Goal: Answer question/provide support: Answer question/provide support

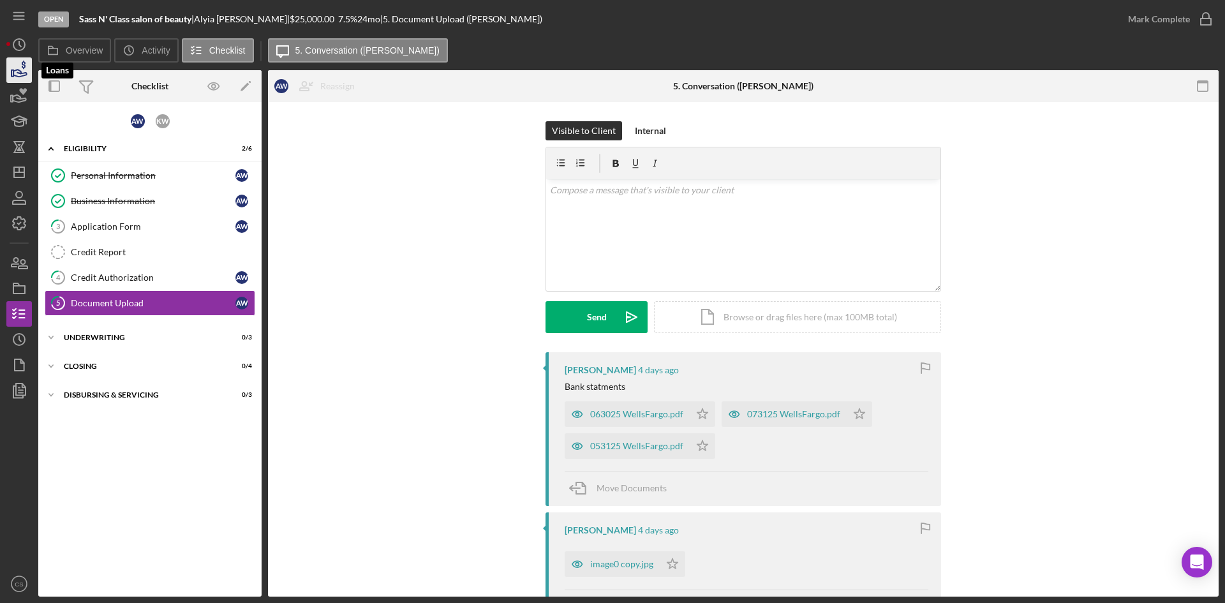
click at [15, 73] on icon "button" at bounding box center [19, 70] width 32 height 32
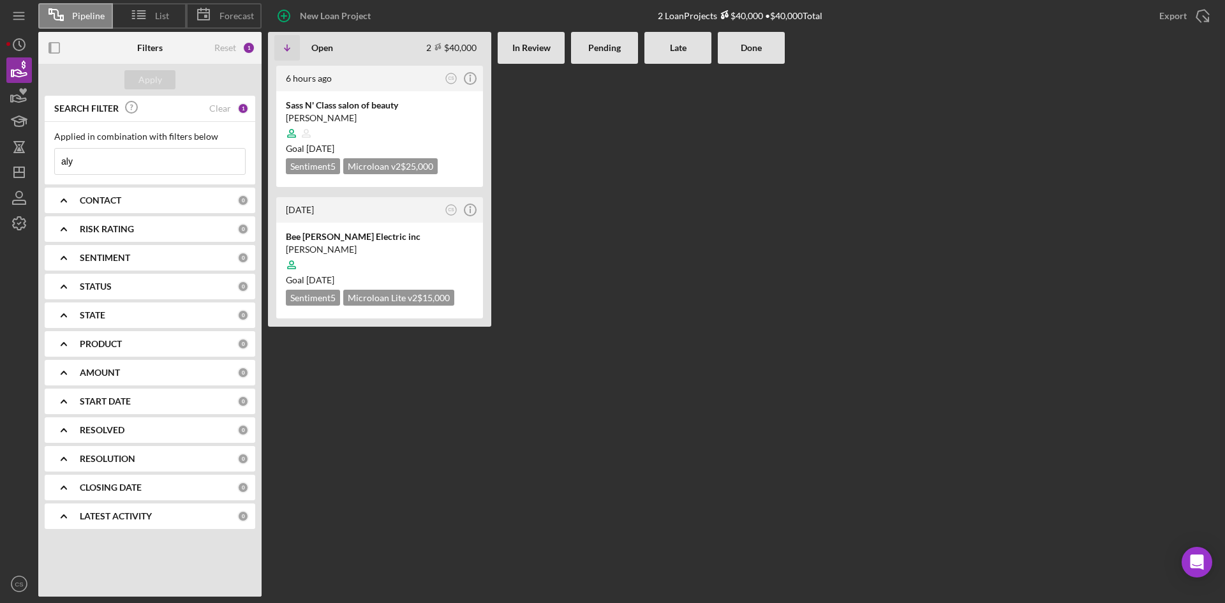
click at [128, 156] on input "aly" at bounding box center [150, 162] width 190 height 26
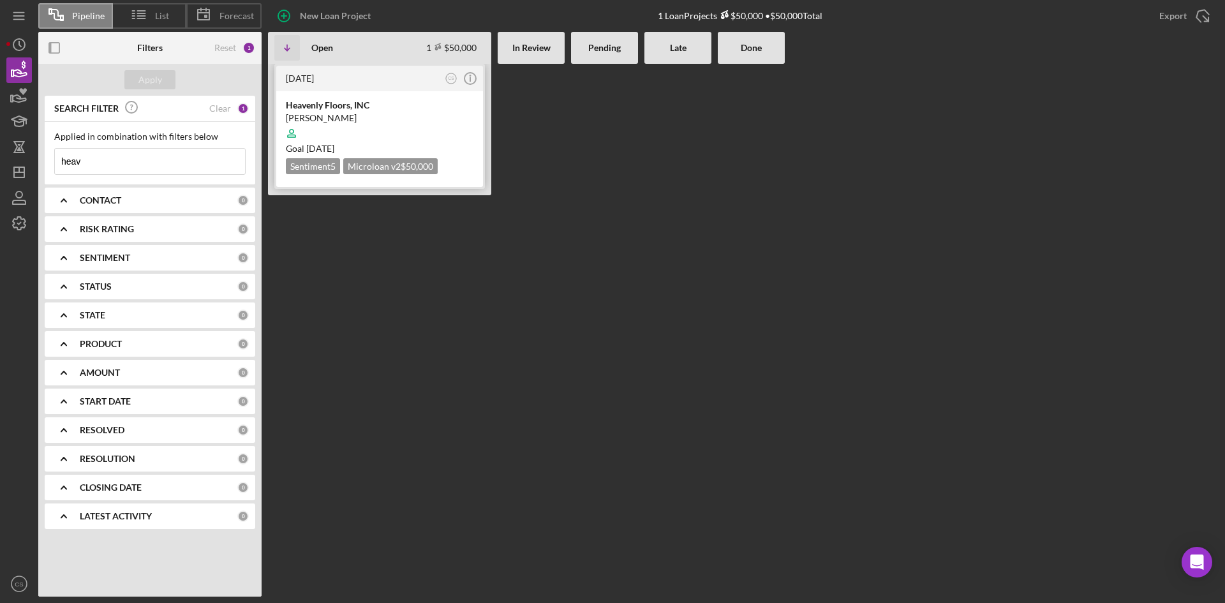
type input "heav"
click at [415, 136] on div at bounding box center [380, 133] width 188 height 24
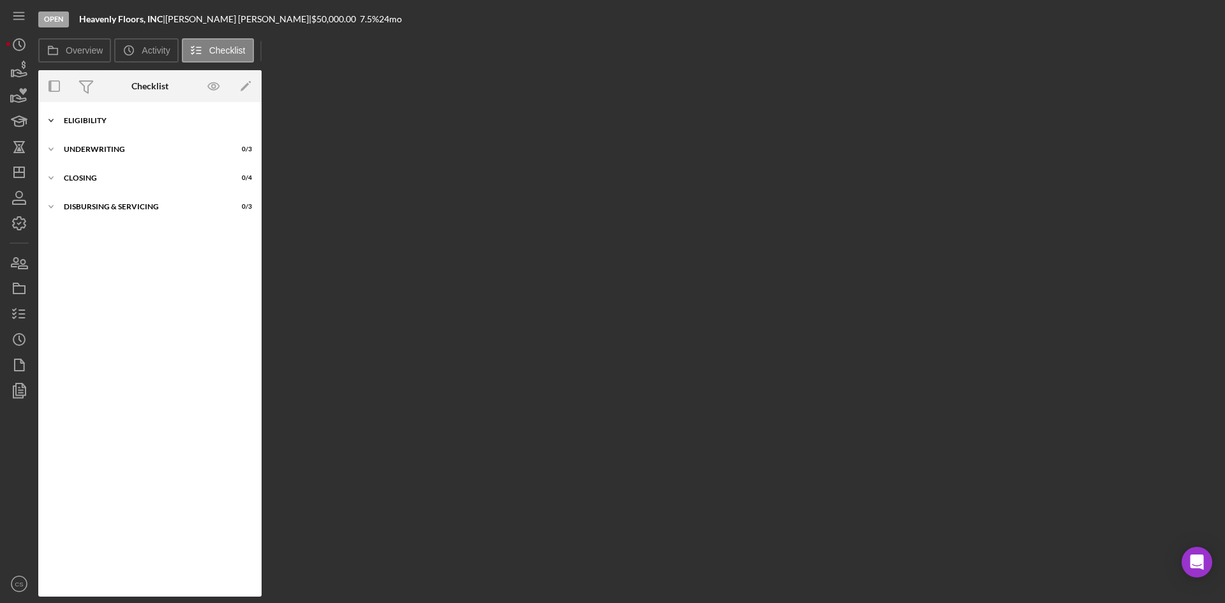
click at [102, 119] on div "Eligibility" at bounding box center [155, 121] width 182 height 8
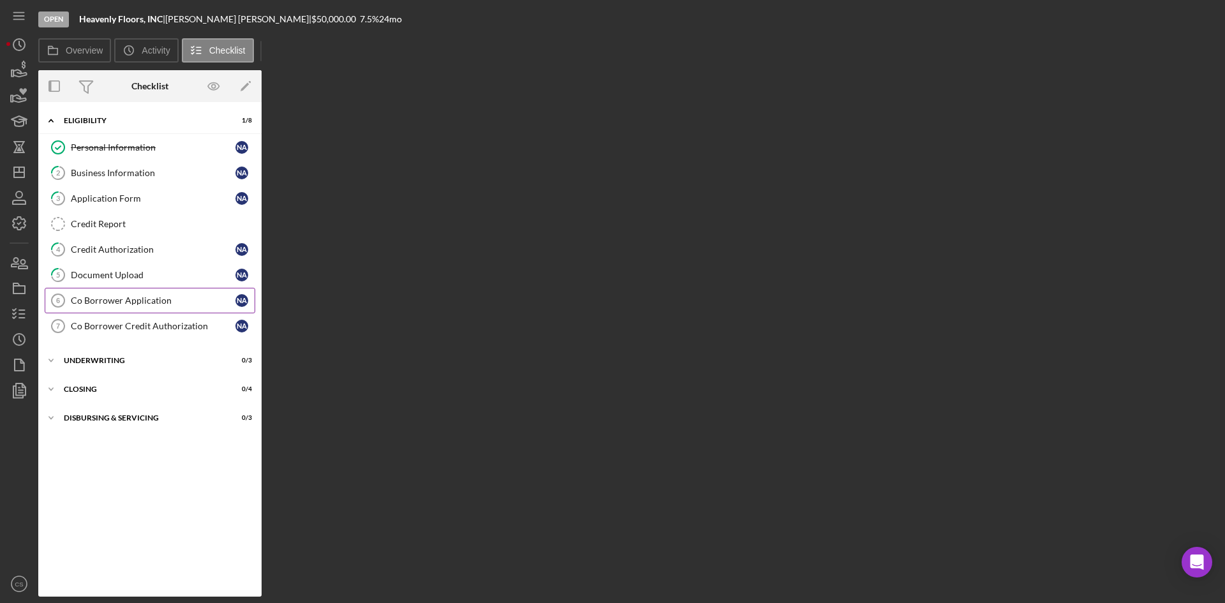
click at [132, 304] on div "Co Borrower Application" at bounding box center [153, 300] width 165 height 10
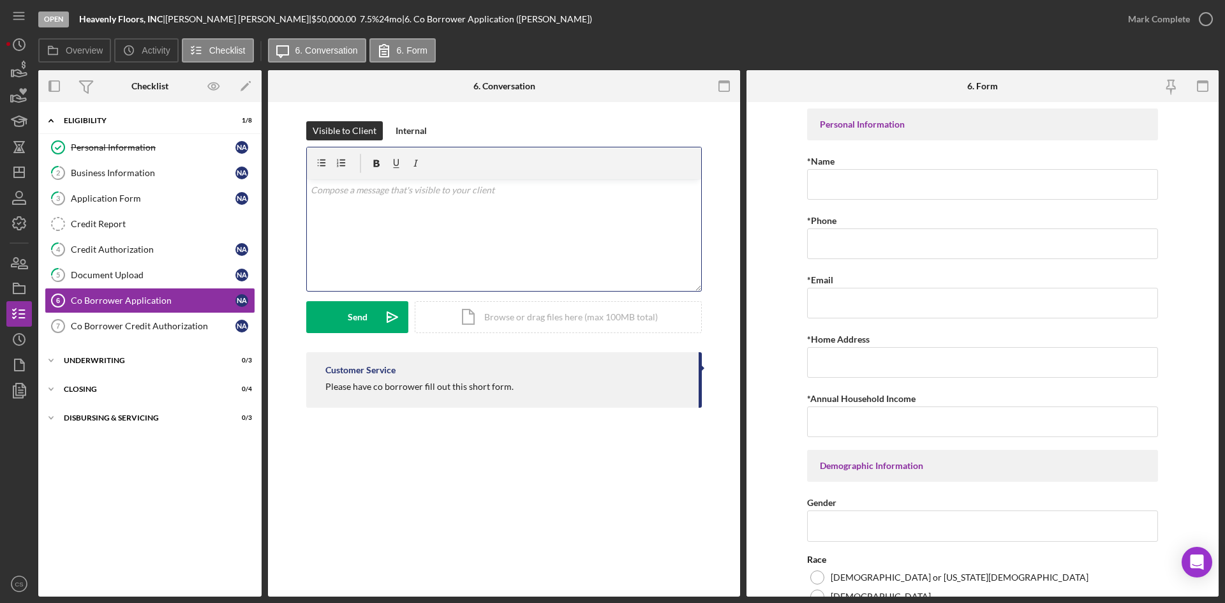
click at [430, 213] on div "v Color teal Color pink Remove color Add row above Add row below Add column bef…" at bounding box center [504, 235] width 394 height 112
click at [383, 316] on icon "Icon/icon-invite-send" at bounding box center [392, 317] width 32 height 32
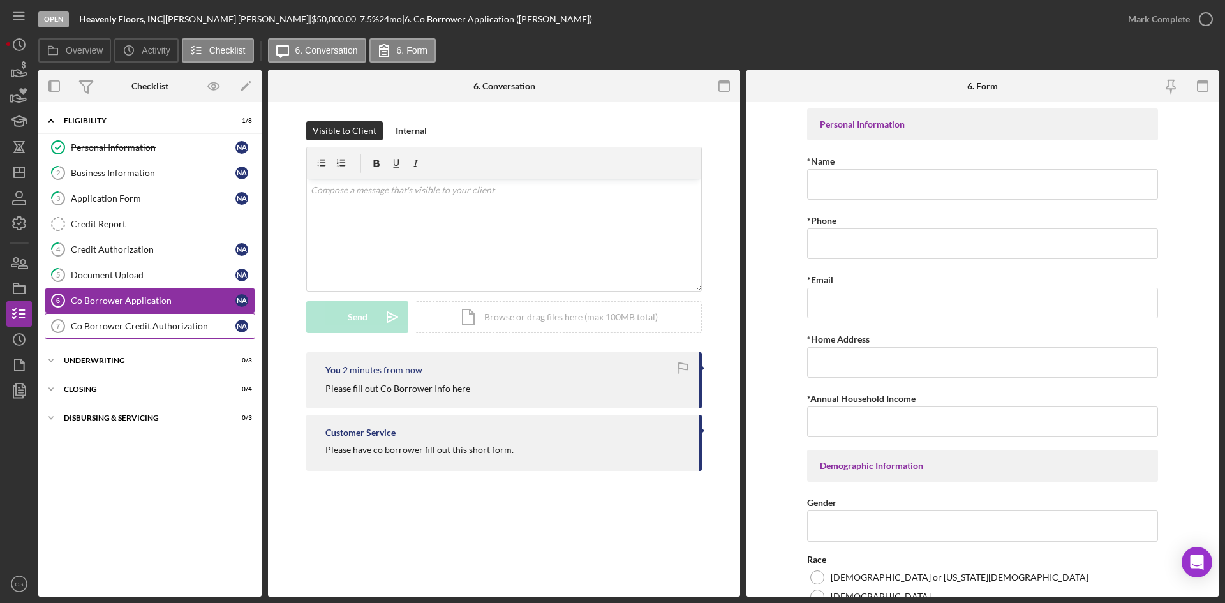
click at [128, 318] on link "Co Borrower Credit Authorization 7 Co Borrower Credit Authorization N A" at bounding box center [150, 326] width 211 height 26
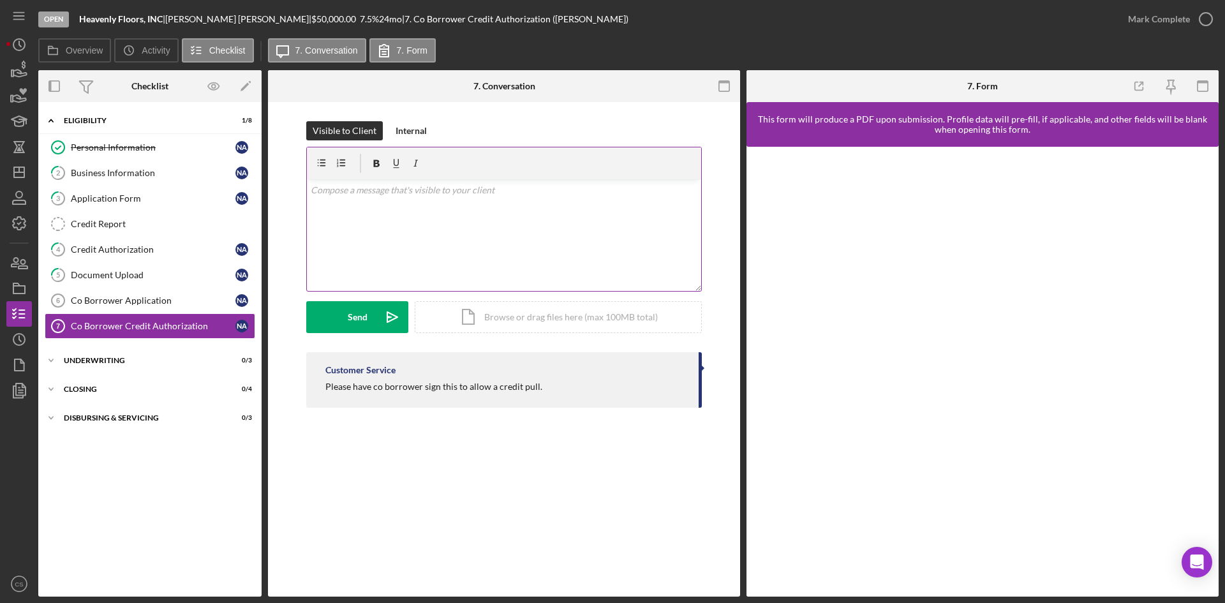
click at [420, 224] on div "v Color teal Color pink Remove color Add row above Add row below Add column bef…" at bounding box center [504, 235] width 394 height 112
click at [336, 300] on form "v Color teal Color pink Remove color Add row above Add row below Add column bef…" at bounding box center [504, 240] width 396 height 186
click at [348, 314] on div "Send" at bounding box center [358, 317] width 20 height 32
